Goal: Task Accomplishment & Management: Use online tool/utility

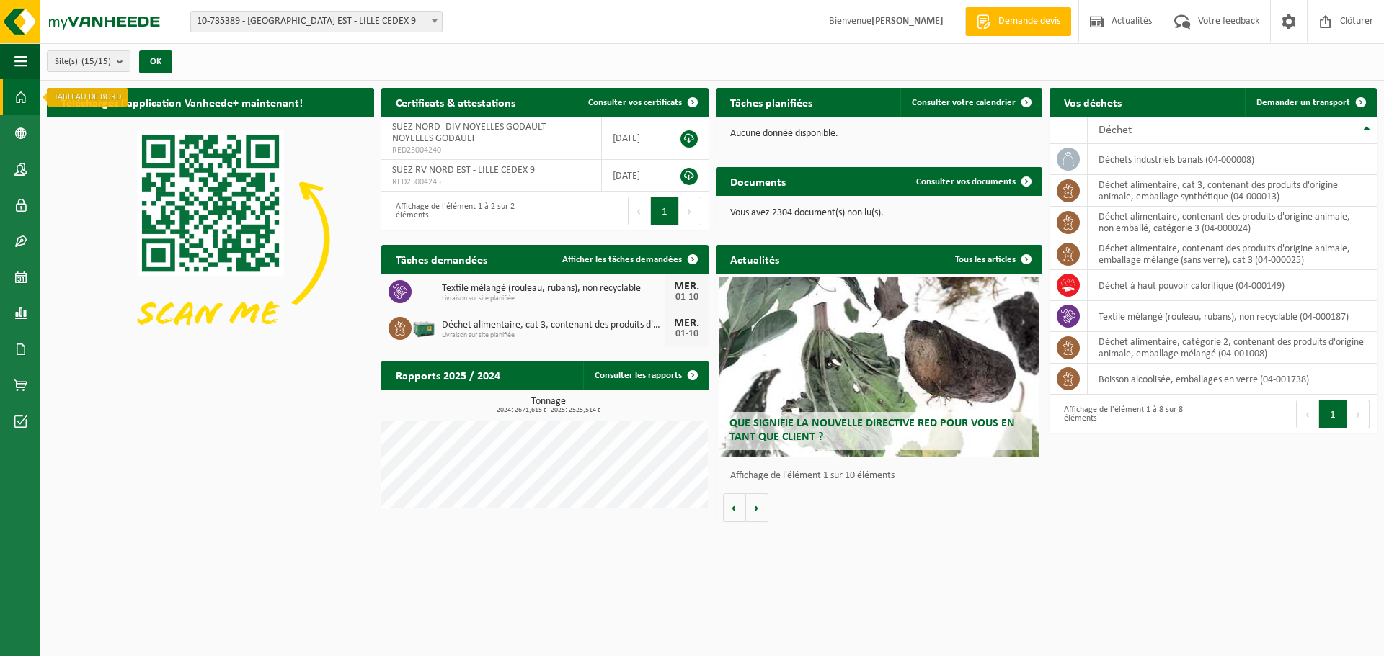
click at [27, 102] on span at bounding box center [20, 97] width 13 height 36
click at [1358, 96] on span at bounding box center [1360, 102] width 29 height 29
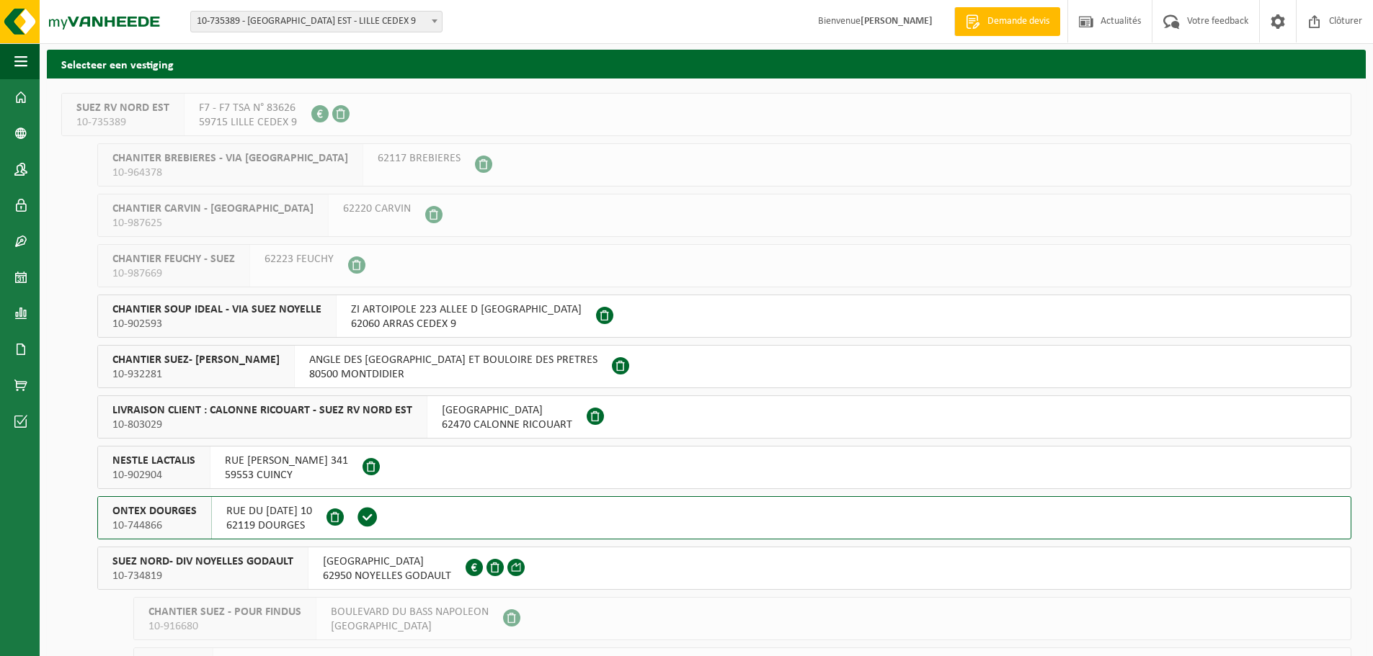
scroll to position [72, 0]
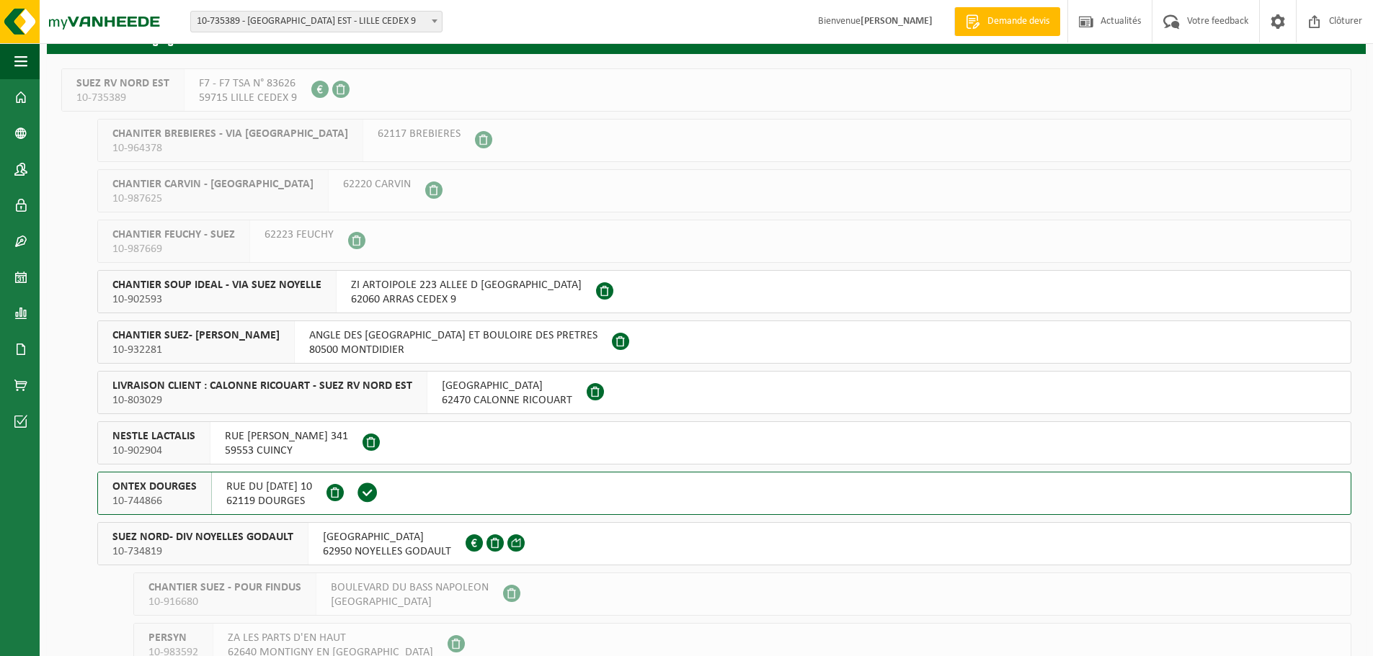
click at [494, 489] on button "ONTEX DOURGES 10-744866 RUE DU 8 MAI 1945 10 62119 DOURGES" at bounding box center [724, 493] width 1254 height 43
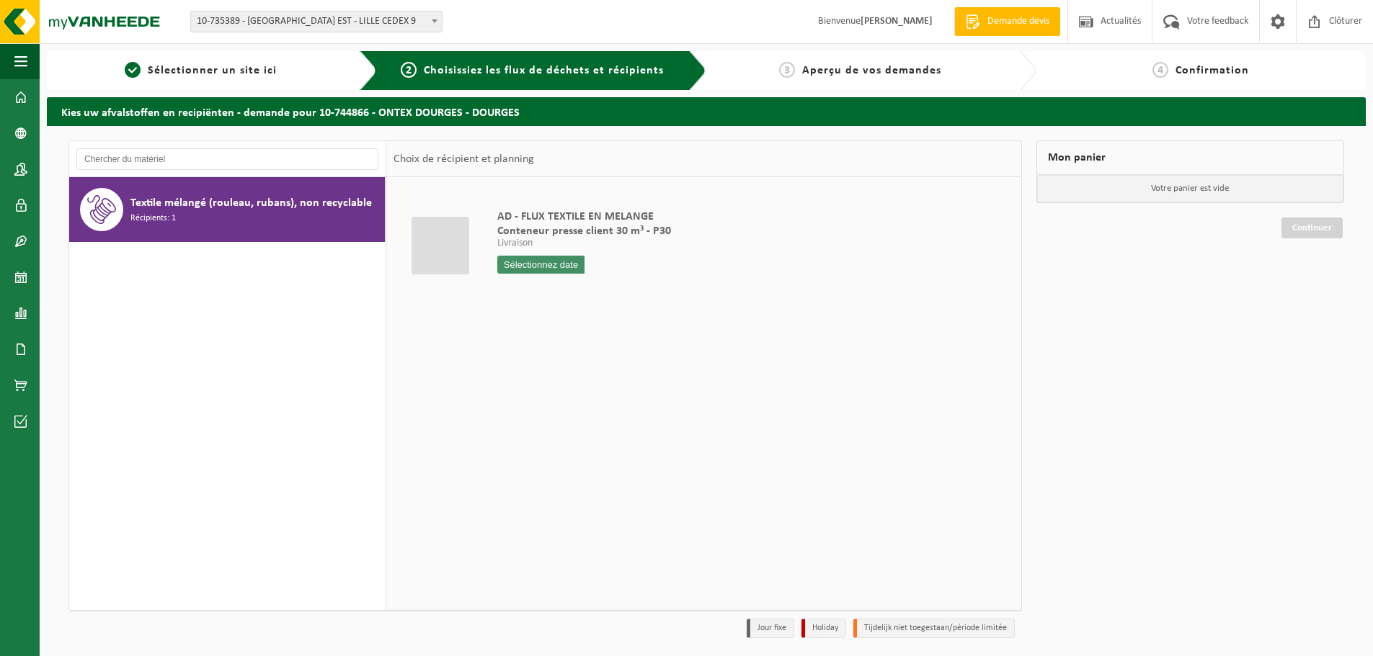
click at [217, 197] on span "Textile mélangé (rouleau, rubans), non recyclable" at bounding box center [250, 203] width 241 height 17
click at [523, 264] on input "text" at bounding box center [540, 265] width 87 height 18
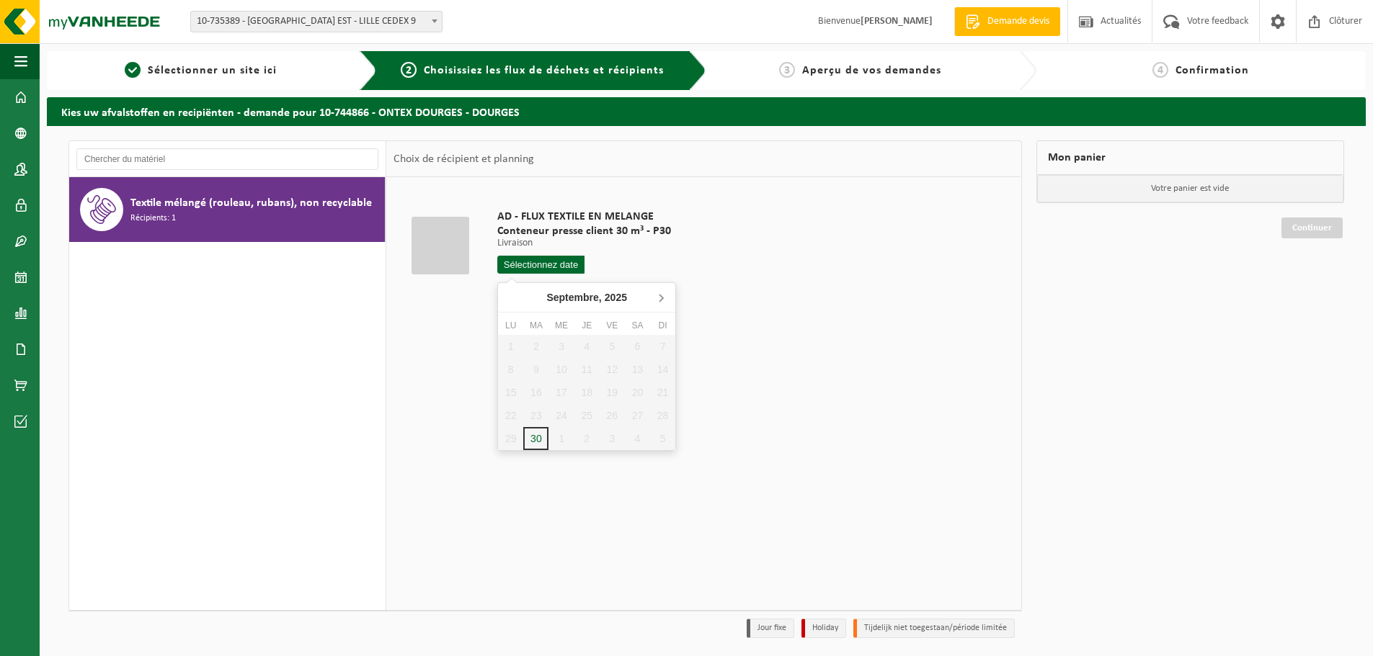
click at [662, 299] on icon at bounding box center [661, 298] width 4 height 7
click at [562, 339] on div "1" at bounding box center [560, 346] width 25 height 23
type input "à partir de [DATE]"
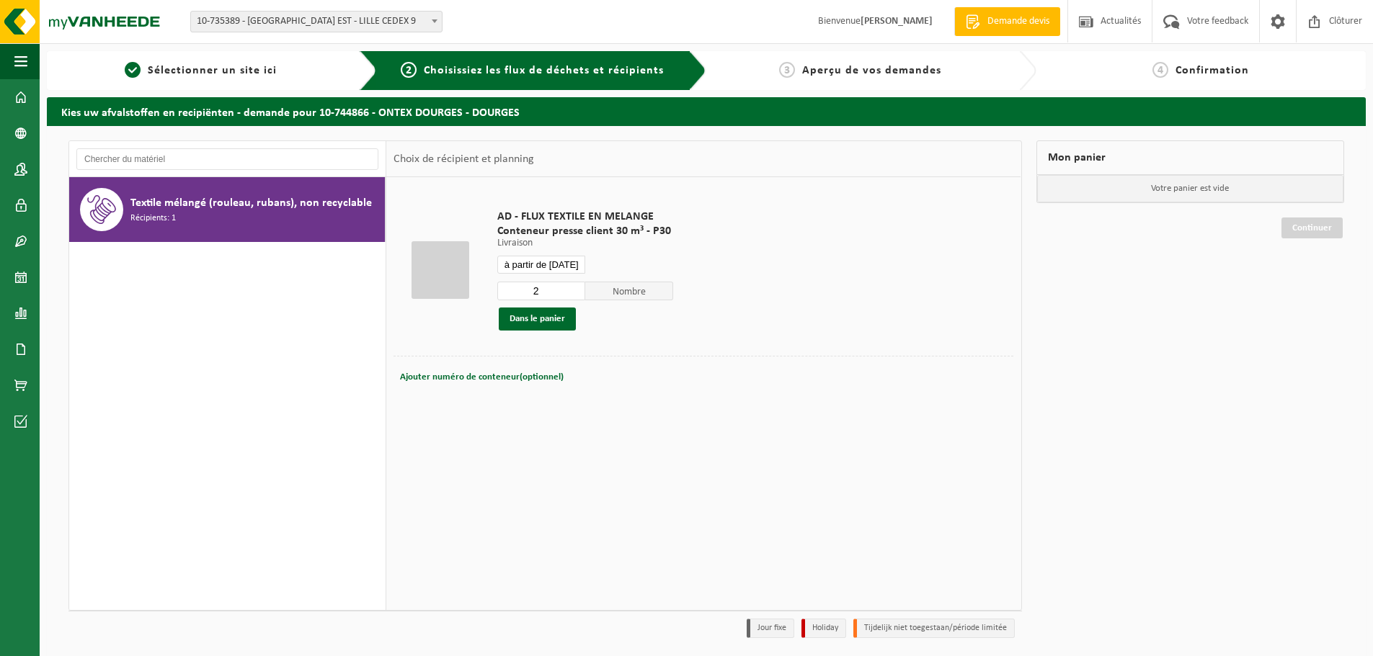
type input "2"
click at [574, 287] on input "2" at bounding box center [541, 291] width 88 height 19
click at [710, 309] on td "AD - FLUX TEXTILE EN MELANGE Conteneur presse client 30 m³ - P30 Livraison Livr…" at bounding box center [749, 270] width 527 height 172
click at [595, 269] on div "à partir de [DATE]" at bounding box center [585, 265] width 176 height 18
